Goal: Use online tool/utility: Use online tool/utility

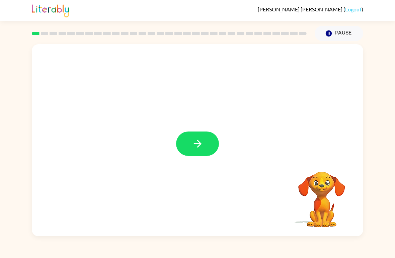
click at [198, 148] on icon "button" at bounding box center [198, 144] width 12 height 12
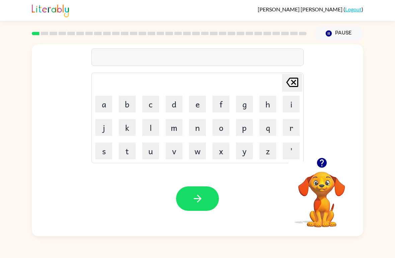
click at [129, 100] on button "b" at bounding box center [127, 104] width 17 height 17
click at [224, 127] on button "o" at bounding box center [221, 127] width 17 height 17
click at [107, 107] on button "a" at bounding box center [103, 104] width 17 height 17
click at [290, 130] on button "r" at bounding box center [291, 127] width 17 height 17
click at [171, 104] on button "d" at bounding box center [174, 104] width 17 height 17
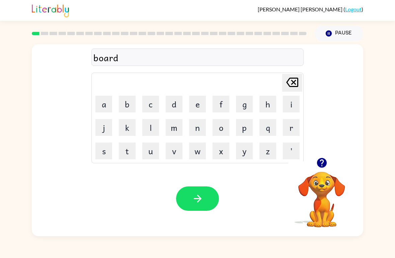
click at [187, 103] on td "e" at bounding box center [197, 104] width 23 height 23
click at [193, 107] on button "e" at bounding box center [197, 104] width 17 height 17
click at [292, 123] on button "r" at bounding box center [291, 127] width 17 height 17
click at [190, 196] on button "button" at bounding box center [197, 198] width 43 height 24
click at [291, 127] on button "r" at bounding box center [291, 127] width 17 height 17
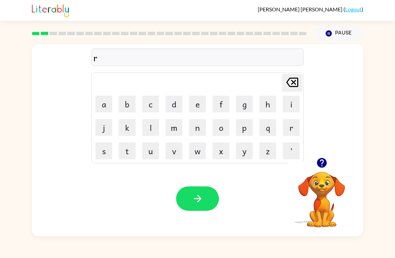
click at [220, 129] on button "o" at bounding box center [221, 127] width 17 height 17
click at [106, 102] on button "a" at bounding box center [103, 104] width 17 height 17
click at [201, 131] on button "n" at bounding box center [197, 127] width 17 height 17
click at [173, 104] on button "d" at bounding box center [174, 104] width 17 height 17
click at [187, 195] on button "button" at bounding box center [197, 198] width 43 height 24
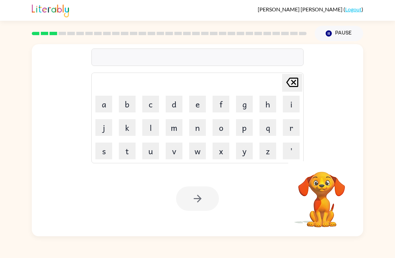
click at [173, 133] on button "m" at bounding box center [174, 127] width 17 height 17
click at [103, 104] on button "a" at bounding box center [103, 104] width 17 height 17
click at [148, 101] on button "c" at bounding box center [150, 104] width 17 height 17
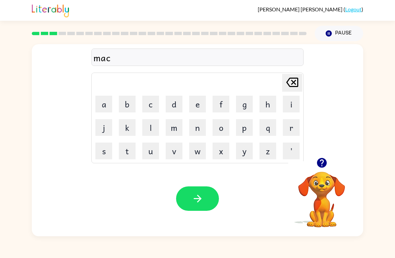
click at [269, 100] on button "h" at bounding box center [267, 104] width 17 height 17
click at [292, 105] on button "i" at bounding box center [291, 104] width 17 height 17
click at [195, 132] on button "n" at bounding box center [197, 127] width 17 height 17
click at [181, 99] on button "d" at bounding box center [174, 104] width 17 height 17
click at [295, 82] on icon at bounding box center [292, 82] width 12 height 9
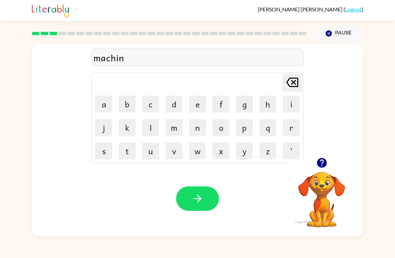
click at [194, 105] on button "e" at bounding box center [197, 104] width 17 height 17
click at [186, 191] on button "button" at bounding box center [197, 198] width 43 height 24
click at [128, 149] on button "t" at bounding box center [127, 151] width 17 height 17
click at [291, 127] on button "r" at bounding box center [291, 127] width 17 height 17
click at [104, 106] on button "a" at bounding box center [103, 104] width 17 height 17
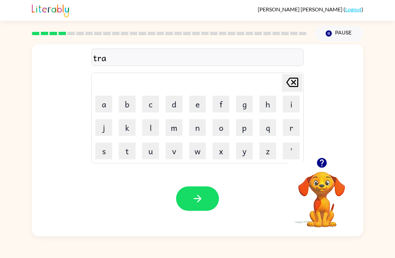
click at [294, 106] on button "i" at bounding box center [291, 104] width 17 height 17
click at [193, 124] on button "n" at bounding box center [197, 127] width 17 height 17
click at [203, 197] on icon "button" at bounding box center [198, 199] width 12 height 12
click at [175, 104] on button "d" at bounding box center [174, 104] width 17 height 17
click at [187, 106] on td "e" at bounding box center [197, 104] width 23 height 23
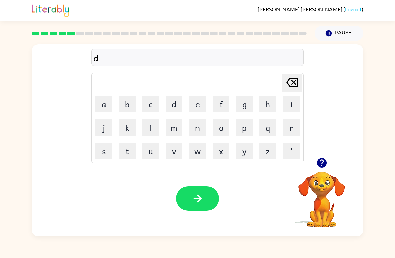
click at [196, 106] on button "e" at bounding box center [197, 104] width 17 height 17
click at [220, 106] on button "f" at bounding box center [221, 104] width 17 height 17
click at [198, 103] on button "e" at bounding box center [197, 104] width 17 height 17
click at [200, 131] on button "n" at bounding box center [197, 127] width 17 height 17
click at [103, 144] on button "s" at bounding box center [103, 151] width 17 height 17
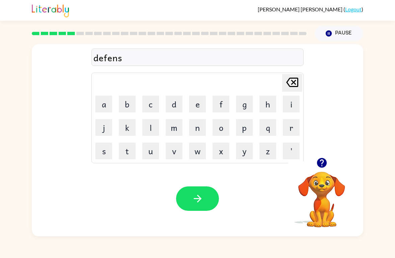
click at [197, 111] on button "e" at bounding box center [197, 104] width 17 height 17
click at [290, 104] on button "i" at bounding box center [291, 104] width 17 height 17
click at [171, 149] on button "v" at bounding box center [174, 151] width 17 height 17
click at [193, 105] on button "e" at bounding box center [197, 104] width 17 height 17
click at [190, 194] on button "button" at bounding box center [197, 198] width 43 height 24
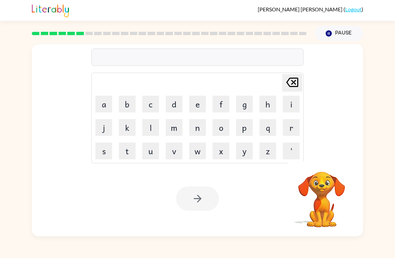
click at [167, 148] on button "v" at bounding box center [174, 151] width 17 height 17
click at [104, 101] on button "a" at bounding box center [103, 104] width 17 height 17
click at [153, 102] on button "c" at bounding box center [150, 104] width 17 height 17
click at [105, 101] on button "a" at bounding box center [103, 104] width 17 height 17
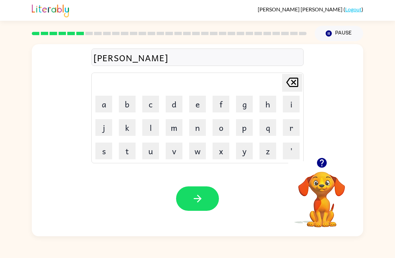
click at [126, 146] on button "t" at bounding box center [127, 151] width 17 height 17
click at [287, 101] on button "i" at bounding box center [291, 104] width 17 height 17
click at [223, 126] on button "o" at bounding box center [221, 127] width 17 height 17
click at [191, 123] on button "n" at bounding box center [197, 127] width 17 height 17
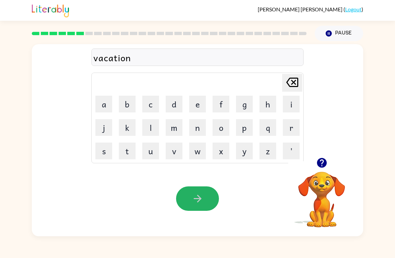
click at [188, 196] on button "button" at bounding box center [197, 198] width 43 height 24
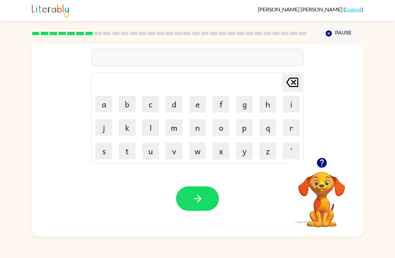
click at [241, 129] on button "p" at bounding box center [244, 127] width 17 height 17
click at [221, 125] on button "o" at bounding box center [221, 127] width 17 height 17
click at [176, 102] on button "d" at bounding box center [174, 104] width 17 height 17
click at [154, 125] on button "l" at bounding box center [150, 127] width 17 height 17
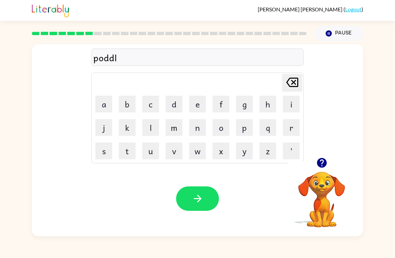
click at [187, 104] on td "e" at bounding box center [197, 104] width 23 height 23
click at [189, 102] on button "e" at bounding box center [197, 104] width 17 height 17
click at [197, 196] on icon "button" at bounding box center [198, 199] width 12 height 12
click at [170, 125] on button "m" at bounding box center [174, 127] width 17 height 17
click at [195, 106] on button "e" at bounding box center [197, 104] width 17 height 17
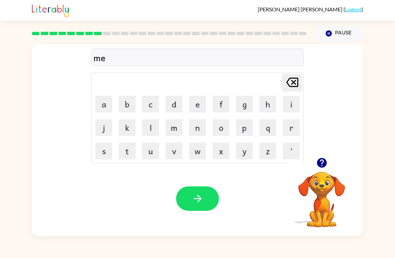
click at [103, 110] on button "a" at bounding box center [103, 104] width 17 height 17
click at [292, 128] on button "r" at bounding box center [291, 127] width 17 height 17
click at [154, 102] on button "c" at bounding box center [150, 104] width 17 height 17
click at [104, 102] on button "a" at bounding box center [103, 104] width 17 height 17
click at [153, 126] on button "l" at bounding box center [150, 127] width 17 height 17
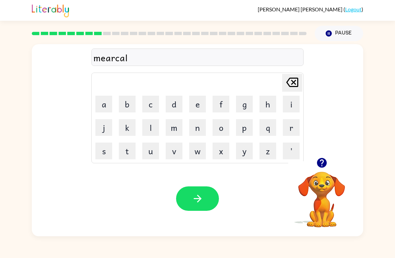
click at [153, 126] on button "l" at bounding box center [150, 127] width 17 height 17
click at [184, 192] on button "button" at bounding box center [197, 198] width 43 height 24
click at [172, 128] on button "m" at bounding box center [174, 127] width 17 height 17
click at [290, 106] on button "i" at bounding box center [291, 104] width 17 height 17
click at [175, 103] on button "d" at bounding box center [174, 104] width 17 height 17
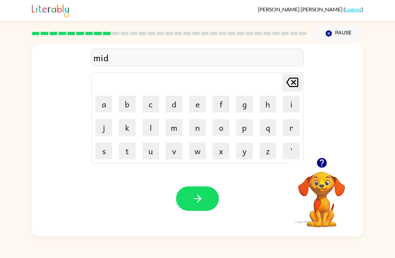
click at [174, 127] on button "m" at bounding box center [174, 127] width 17 height 17
click at [216, 128] on button "o" at bounding box center [221, 127] width 17 height 17
click at [292, 128] on button "r" at bounding box center [291, 127] width 17 height 17
click at [191, 126] on button "n" at bounding box center [197, 127] width 17 height 17
click at [289, 107] on button "i" at bounding box center [291, 104] width 17 height 17
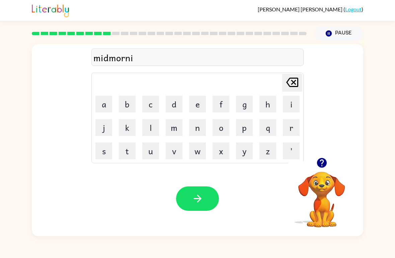
click at [199, 129] on button "n" at bounding box center [197, 127] width 17 height 17
click at [247, 106] on button "g" at bounding box center [244, 104] width 17 height 17
click at [188, 198] on button "button" at bounding box center [197, 198] width 43 height 24
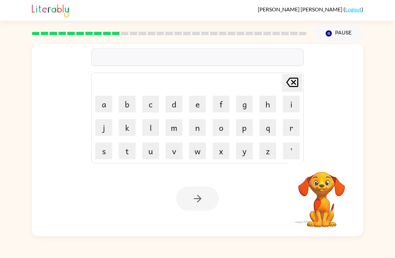
click at [174, 105] on button "d" at bounding box center [174, 104] width 17 height 17
click at [196, 99] on button "e" at bounding box center [197, 104] width 17 height 17
click at [106, 151] on button "s" at bounding box center [103, 151] width 17 height 17
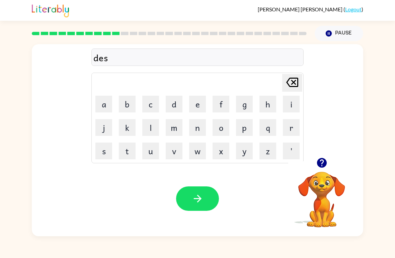
click at [129, 149] on button "t" at bounding box center [127, 151] width 17 height 17
click at [291, 127] on button "r" at bounding box center [291, 127] width 17 height 17
click at [150, 152] on button "u" at bounding box center [150, 151] width 17 height 17
click at [103, 155] on button "s" at bounding box center [103, 151] width 17 height 17
click at [119, 146] on button "t" at bounding box center [127, 151] width 17 height 17
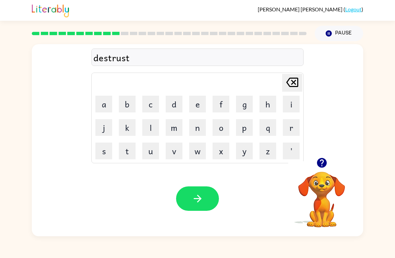
click at [196, 208] on button "button" at bounding box center [197, 198] width 43 height 24
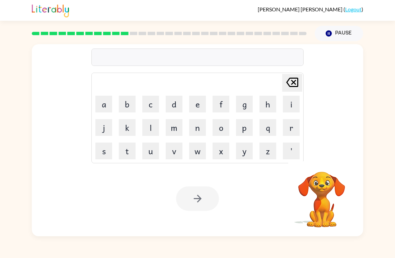
click at [293, 127] on button "r" at bounding box center [291, 127] width 17 height 17
click at [223, 128] on button "o" at bounding box center [221, 127] width 17 height 17
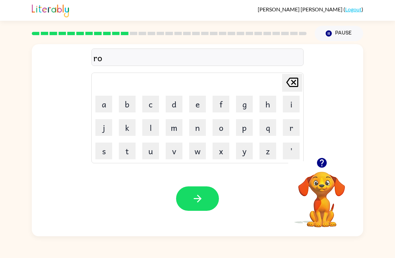
click at [104, 105] on button "a" at bounding box center [103, 104] width 17 height 17
click at [178, 107] on button "d" at bounding box center [174, 104] width 17 height 17
click at [184, 198] on button "button" at bounding box center [197, 198] width 43 height 24
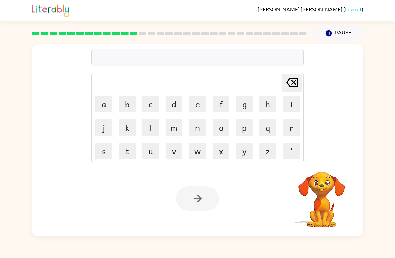
click at [150, 148] on button "u" at bounding box center [150, 151] width 17 height 17
click at [132, 99] on button "b" at bounding box center [127, 104] width 17 height 17
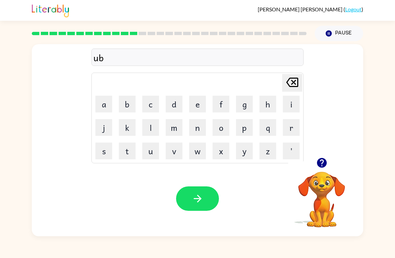
click at [248, 104] on button "g" at bounding box center [244, 104] width 17 height 17
click at [292, 129] on button "r" at bounding box center [291, 127] width 17 height 17
click at [107, 106] on button "a" at bounding box center [103, 104] width 17 height 17
click at [178, 107] on button "d" at bounding box center [174, 104] width 17 height 17
click at [197, 100] on button "e" at bounding box center [197, 104] width 17 height 17
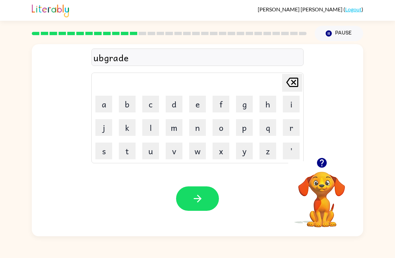
click at [183, 197] on button "button" at bounding box center [197, 198] width 43 height 24
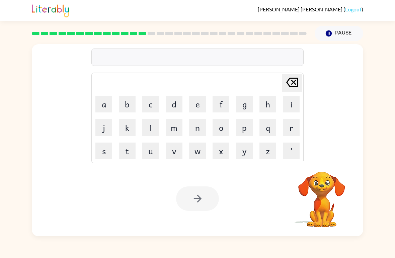
click at [174, 129] on button "m" at bounding box center [174, 127] width 17 height 17
click at [110, 105] on button "a" at bounding box center [103, 104] width 17 height 17
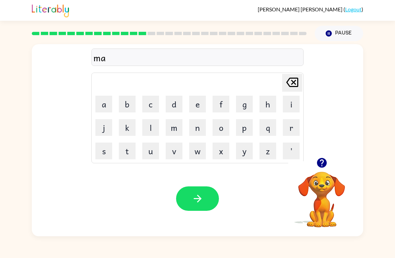
click at [172, 103] on button "d" at bounding box center [174, 104] width 17 height 17
click at [199, 132] on button "n" at bounding box center [197, 127] width 17 height 17
click at [199, 108] on button "e" at bounding box center [197, 104] width 17 height 17
click at [100, 148] on button "s" at bounding box center [103, 151] width 17 height 17
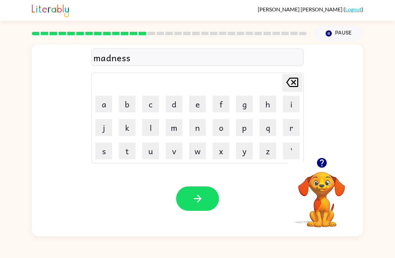
click at [186, 206] on button "button" at bounding box center [197, 198] width 43 height 24
click at [127, 100] on button "b" at bounding box center [127, 104] width 17 height 17
click at [222, 128] on button "o" at bounding box center [221, 127] width 17 height 17
click at [147, 151] on button "u" at bounding box center [150, 151] width 17 height 17
click at [289, 82] on icon "[PERSON_NAME] last character input" at bounding box center [292, 82] width 16 height 16
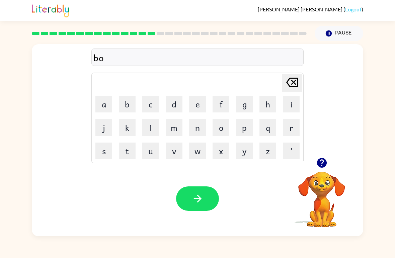
click at [289, 82] on icon "[PERSON_NAME] last character input" at bounding box center [292, 82] width 16 height 16
click at [219, 131] on button "o" at bounding box center [221, 127] width 17 height 17
click at [196, 123] on button "n" at bounding box center [197, 127] width 17 height 17
click at [148, 146] on button "u" at bounding box center [150, 151] width 17 height 17
click at [108, 146] on button "s" at bounding box center [103, 151] width 17 height 17
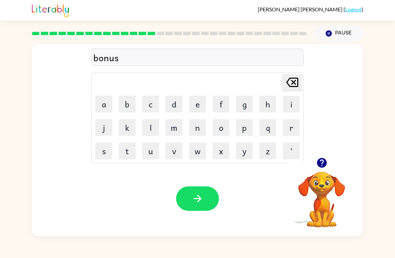
click at [182, 202] on button "button" at bounding box center [197, 198] width 43 height 24
click at [104, 151] on button "s" at bounding box center [103, 151] width 17 height 17
click at [196, 157] on button "w" at bounding box center [197, 151] width 17 height 17
click at [107, 106] on button "a" at bounding box center [103, 104] width 17 height 17
click at [297, 122] on button "r" at bounding box center [291, 127] width 17 height 17
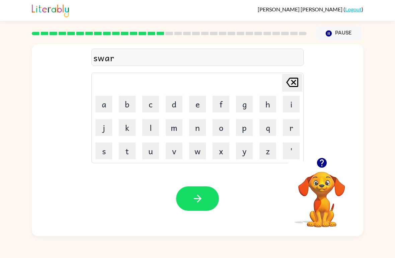
click at [175, 132] on button "m" at bounding box center [174, 127] width 17 height 17
click at [186, 205] on button "button" at bounding box center [197, 198] width 43 height 24
click at [320, 164] on icon "button" at bounding box center [322, 163] width 10 height 10
click at [292, 129] on button "r" at bounding box center [291, 127] width 17 height 17
click at [106, 103] on button "a" at bounding box center [103, 104] width 17 height 17
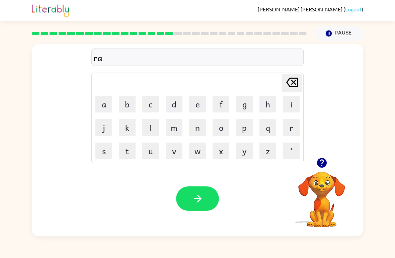
click at [291, 85] on icon "[PERSON_NAME] last character input" at bounding box center [292, 82] width 16 height 16
click at [191, 103] on button "e" at bounding box center [197, 104] width 17 height 17
click at [106, 102] on button "a" at bounding box center [103, 104] width 17 height 17
click at [170, 126] on button "m" at bounding box center [174, 127] width 17 height 17
click at [182, 203] on button "button" at bounding box center [197, 198] width 43 height 24
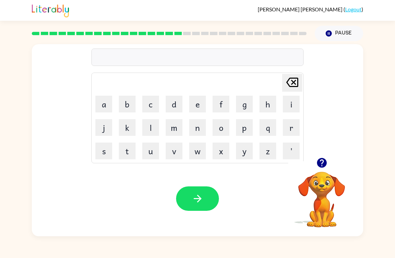
click at [322, 163] on icon "button" at bounding box center [322, 163] width 10 height 10
click at [131, 102] on button "b" at bounding box center [127, 104] width 17 height 17
click at [294, 124] on button "r" at bounding box center [291, 127] width 17 height 17
click at [293, 104] on button "i" at bounding box center [291, 104] width 17 height 17
click at [173, 128] on button "m" at bounding box center [174, 127] width 17 height 17
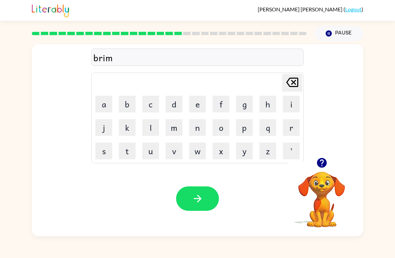
click at [288, 103] on button "i" at bounding box center [291, 104] width 17 height 17
click at [197, 123] on button "n" at bounding box center [197, 127] width 17 height 17
click at [318, 157] on button "button" at bounding box center [321, 162] width 17 height 17
click at [184, 192] on button "button" at bounding box center [197, 198] width 43 height 24
click at [291, 124] on button "r" at bounding box center [291, 127] width 17 height 17
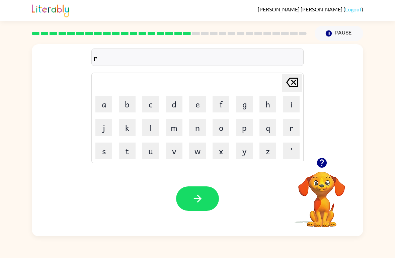
click at [192, 104] on button "e" at bounding box center [197, 104] width 17 height 17
click at [105, 149] on button "s" at bounding box center [103, 151] width 17 height 17
click at [152, 108] on button "c" at bounding box center [150, 104] width 17 height 17
click at [320, 167] on icon "button" at bounding box center [322, 163] width 10 height 10
click at [147, 152] on button "u" at bounding box center [150, 151] width 17 height 17
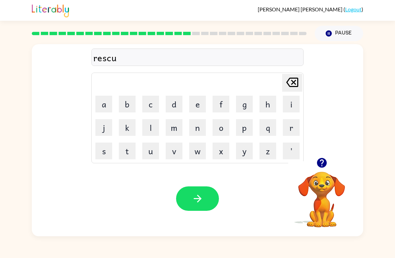
click at [104, 145] on button "s" at bounding box center [103, 151] width 17 height 17
click at [192, 203] on icon "button" at bounding box center [198, 199] width 12 height 12
click at [173, 128] on button "m" at bounding box center [174, 127] width 17 height 17
click at [101, 101] on button "a" at bounding box center [103, 104] width 17 height 17
click at [318, 180] on video "Your browser must support playing .mp4 files to use Literably. Please try using…" at bounding box center [321, 194] width 67 height 67
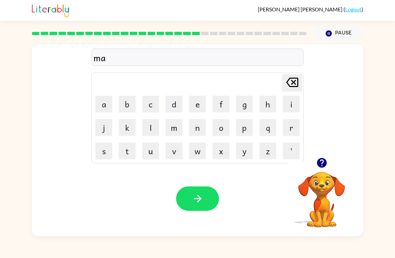
click at [326, 153] on div "ma [PERSON_NAME] last character input a b c d e f g h i j k l m n o p q r s t u…" at bounding box center [197, 100] width 331 height 113
click at [323, 163] on icon "button" at bounding box center [322, 163] width 10 height 10
click at [296, 91] on div "[PERSON_NAME] last character input" at bounding box center [292, 82] width 16 height 17
click at [295, 91] on div "[PERSON_NAME] last character input" at bounding box center [292, 82] width 16 height 17
click at [104, 102] on button "a" at bounding box center [103, 104] width 17 height 17
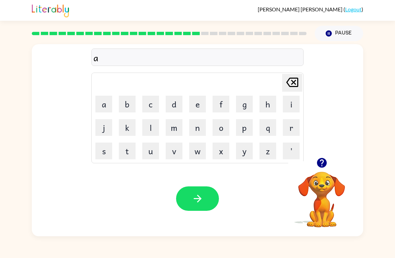
click at [294, 124] on button "r" at bounding box center [291, 127] width 17 height 17
click at [149, 99] on button "c" at bounding box center [150, 104] width 17 height 17
click at [270, 99] on button "h" at bounding box center [267, 104] width 17 height 17
click at [322, 164] on icon "button" at bounding box center [322, 163] width 12 height 12
click at [191, 149] on button "w" at bounding box center [197, 151] width 17 height 17
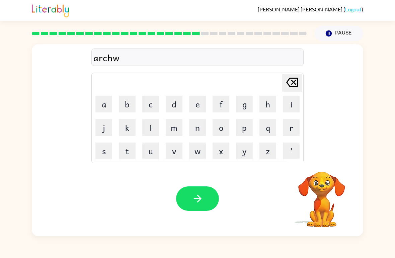
click at [104, 104] on button "a" at bounding box center [103, 104] width 17 height 17
click at [242, 149] on button "y" at bounding box center [244, 151] width 17 height 17
click at [181, 203] on button "button" at bounding box center [197, 198] width 43 height 24
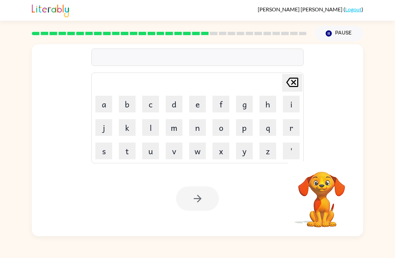
click at [229, 98] on button "f" at bounding box center [221, 104] width 17 height 17
click at [215, 129] on button "o" at bounding box center [221, 127] width 17 height 17
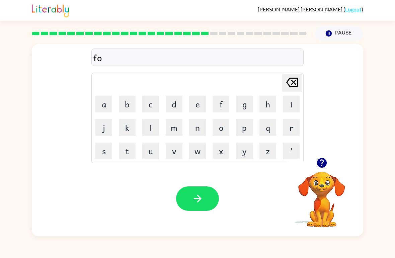
click at [148, 128] on button "l" at bounding box center [150, 127] width 17 height 17
click at [219, 127] on button "o" at bounding box center [221, 127] width 17 height 17
click at [194, 149] on button "w" at bounding box center [197, 151] width 17 height 17
click at [189, 204] on button "button" at bounding box center [197, 198] width 43 height 24
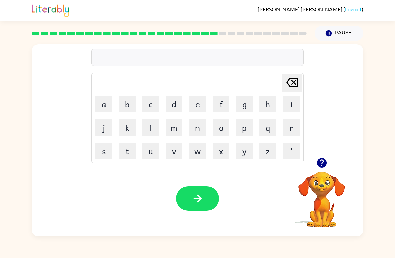
click at [155, 107] on button "c" at bounding box center [150, 104] width 17 height 17
click at [193, 102] on button "e" at bounding box center [197, 104] width 17 height 17
click at [196, 131] on button "n" at bounding box center [197, 127] width 17 height 17
click at [134, 143] on button "t" at bounding box center [127, 151] width 17 height 17
click at [193, 105] on button "e" at bounding box center [197, 104] width 17 height 17
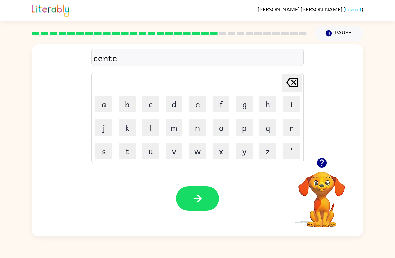
click at [249, 129] on button "p" at bounding box center [244, 127] width 17 height 17
click at [286, 107] on button "i" at bounding box center [291, 104] width 17 height 17
click at [200, 108] on button "e" at bounding box center [197, 104] width 17 height 17
click at [186, 202] on button "button" at bounding box center [197, 198] width 43 height 24
click at [105, 149] on button "s" at bounding box center [103, 151] width 17 height 17
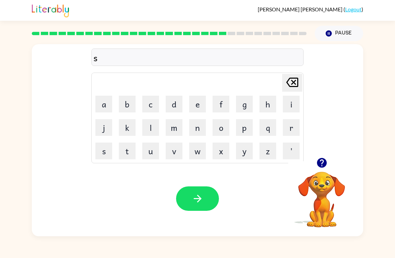
click at [129, 155] on button "t" at bounding box center [127, 151] width 17 height 17
click at [193, 101] on button "e" at bounding box center [197, 104] width 17 height 17
click at [106, 107] on button "a" at bounding box center [103, 104] width 17 height 17
click at [173, 127] on button "m" at bounding box center [174, 127] width 17 height 17
click at [200, 195] on icon "button" at bounding box center [198, 199] width 12 height 12
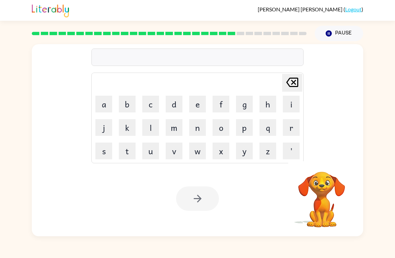
click at [223, 109] on button "f" at bounding box center [221, 104] width 17 height 17
click at [220, 132] on button "o" at bounding box center [221, 127] width 17 height 17
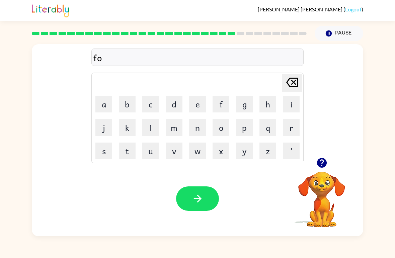
click at [295, 127] on button "r" at bounding box center [291, 127] width 17 height 17
click at [198, 151] on button "w" at bounding box center [197, 151] width 17 height 17
click at [104, 102] on button "a" at bounding box center [103, 104] width 17 height 17
click at [297, 123] on button "r" at bounding box center [291, 127] width 17 height 17
click at [174, 103] on button "d" at bounding box center [174, 104] width 17 height 17
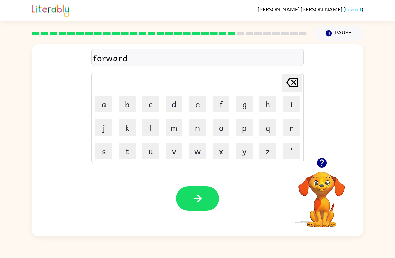
click at [185, 203] on button "button" at bounding box center [197, 198] width 43 height 24
click at [293, 129] on button "r" at bounding box center [291, 127] width 17 height 17
click at [192, 104] on button "e" at bounding box center [197, 104] width 17 height 17
click at [150, 124] on button "l" at bounding box center [150, 127] width 17 height 17
click at [104, 107] on button "a" at bounding box center [103, 104] width 17 height 17
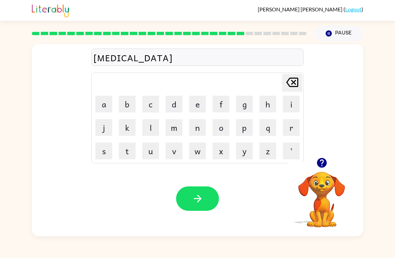
click at [124, 146] on button "t" at bounding box center [127, 151] width 17 height 17
click at [195, 105] on button "e" at bounding box center [197, 104] width 17 height 17
click at [169, 103] on button "d" at bounding box center [174, 104] width 17 height 17
click at [188, 190] on button "button" at bounding box center [197, 198] width 43 height 24
click at [246, 102] on button "g" at bounding box center [244, 104] width 17 height 17
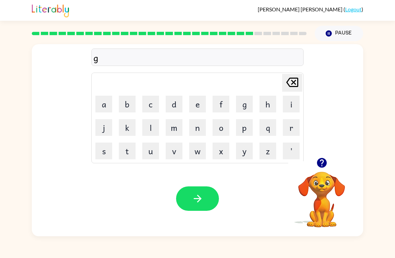
click at [227, 128] on button "o" at bounding box center [221, 127] width 17 height 17
click at [131, 103] on button "b" at bounding box center [127, 104] width 17 height 17
click at [147, 127] on button "l" at bounding box center [150, 127] width 17 height 17
click at [289, 106] on button "i" at bounding box center [291, 104] width 17 height 17
click at [147, 154] on button "u" at bounding box center [150, 151] width 17 height 17
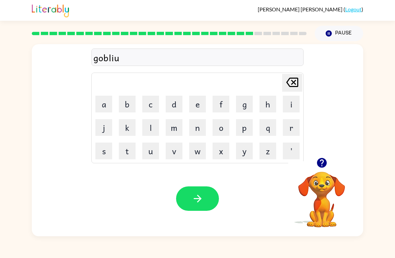
click at [289, 88] on icon "[PERSON_NAME] last character input" at bounding box center [292, 82] width 16 height 16
click at [191, 133] on button "n" at bounding box center [197, 127] width 17 height 17
click at [178, 193] on button "button" at bounding box center [197, 198] width 43 height 24
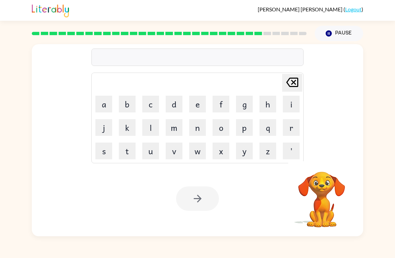
click at [152, 129] on button "l" at bounding box center [150, 127] width 17 height 17
click at [146, 153] on button "u" at bounding box center [150, 151] width 17 height 17
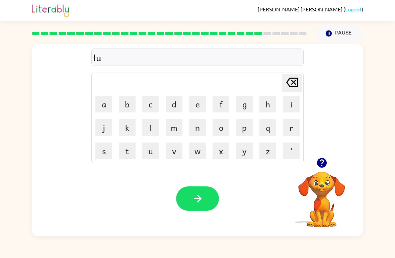
click at [175, 125] on button "m" at bounding box center [174, 127] width 17 height 17
click at [134, 106] on button "b" at bounding box center [127, 104] width 17 height 17
click at [197, 102] on button "e" at bounding box center [197, 104] width 17 height 17
click at [296, 128] on button "r" at bounding box center [291, 127] width 17 height 17
click at [326, 169] on button "button" at bounding box center [321, 162] width 17 height 17
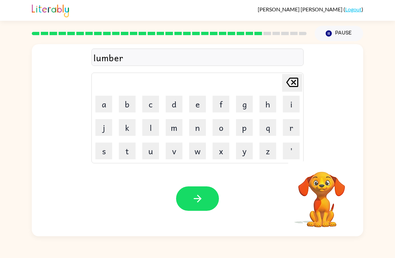
click at [106, 129] on button "j" at bounding box center [103, 127] width 17 height 17
click at [103, 106] on button "a" at bounding box center [103, 104] width 17 height 17
click at [150, 102] on button "c" at bounding box center [150, 104] width 17 height 17
click at [124, 128] on button "k" at bounding box center [127, 127] width 17 height 17
click at [200, 204] on icon "button" at bounding box center [198, 199] width 12 height 12
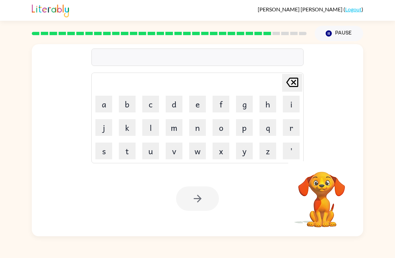
click at [240, 124] on button "p" at bounding box center [244, 127] width 17 height 17
click at [195, 106] on button "e" at bounding box center [197, 104] width 17 height 17
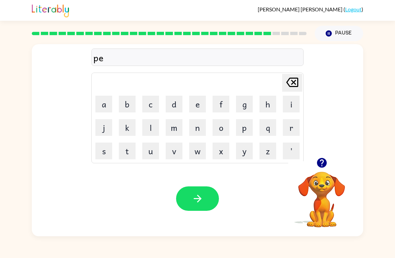
click at [106, 104] on button "a" at bounding box center [103, 104] width 17 height 17
click at [294, 128] on button "r" at bounding box center [291, 127] width 17 height 17
click at [111, 148] on button "s" at bounding box center [103, 151] width 17 height 17
click at [195, 202] on icon "button" at bounding box center [198, 199] width 12 height 12
click at [191, 208] on button "button" at bounding box center [197, 198] width 43 height 24
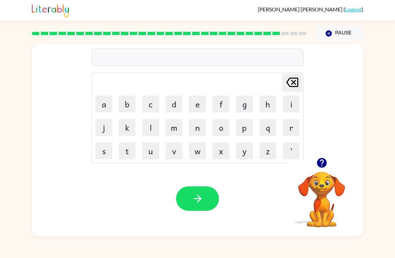
click at [130, 149] on button "t" at bounding box center [127, 151] width 17 height 17
click at [196, 103] on button "e" at bounding box center [197, 104] width 17 height 17
click at [192, 126] on button "n" at bounding box center [197, 127] width 17 height 17
click at [183, 202] on button "button" at bounding box center [197, 198] width 43 height 24
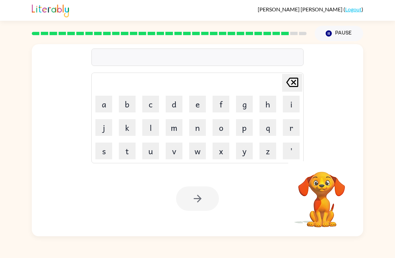
click at [107, 155] on button "s" at bounding box center [103, 151] width 17 height 17
click at [289, 103] on button "i" at bounding box center [291, 104] width 17 height 17
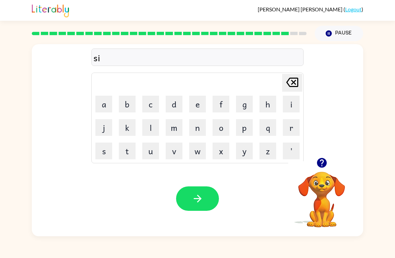
click at [148, 133] on button "l" at bounding box center [150, 127] width 17 height 17
click at [172, 147] on button "v" at bounding box center [174, 151] width 17 height 17
click at [192, 103] on button "e" at bounding box center [197, 104] width 17 height 17
click at [293, 128] on button "r" at bounding box center [291, 127] width 17 height 17
click at [326, 168] on icon "button" at bounding box center [322, 163] width 12 height 12
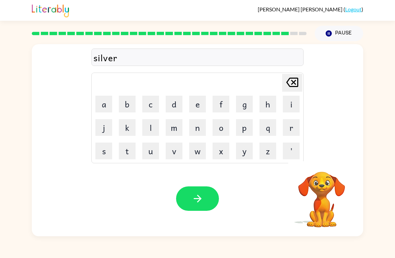
click at [193, 149] on button "w" at bounding box center [197, 151] width 17 height 17
click at [196, 103] on button "e" at bounding box center [197, 104] width 17 height 17
click at [191, 103] on button "e" at bounding box center [197, 104] width 17 height 17
click at [288, 86] on icon "[PERSON_NAME] last character input" at bounding box center [292, 82] width 16 height 16
click at [290, 130] on button "r" at bounding box center [291, 127] width 17 height 17
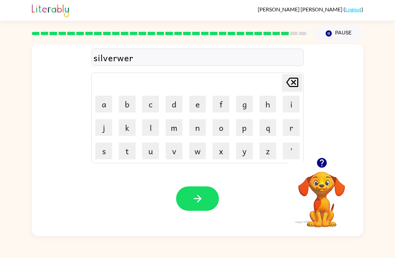
click at [193, 105] on button "e" at bounding box center [197, 104] width 17 height 17
click at [180, 196] on button "button" at bounding box center [197, 198] width 43 height 24
click at [324, 171] on button "button" at bounding box center [321, 162] width 17 height 17
click at [155, 153] on button "u" at bounding box center [150, 151] width 17 height 17
click at [203, 127] on button "n" at bounding box center [197, 127] width 17 height 17
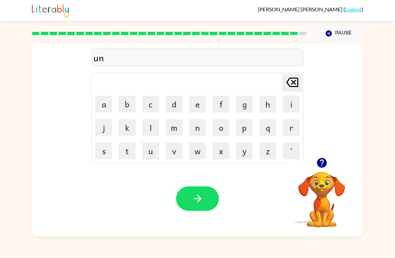
click at [102, 106] on button "a" at bounding box center [103, 104] width 17 height 17
click at [222, 106] on button "f" at bounding box center [221, 104] width 17 height 17
click at [295, 130] on button "r" at bounding box center [291, 127] width 17 height 17
click at [103, 106] on button "a" at bounding box center [103, 104] width 17 height 17
click at [292, 89] on icon "[PERSON_NAME] last character input" at bounding box center [292, 82] width 16 height 16
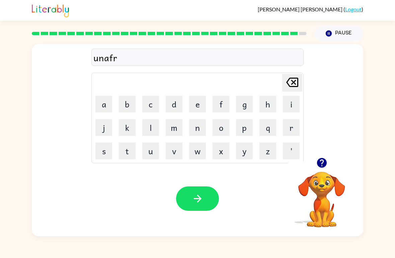
click at [103, 105] on button "a" at bounding box center [103, 104] width 17 height 17
click at [296, 109] on button "i" at bounding box center [291, 104] width 17 height 17
click at [178, 106] on button "d" at bounding box center [174, 104] width 17 height 17
click at [190, 195] on button "button" at bounding box center [197, 198] width 43 height 24
